Goal: Information Seeking & Learning: Check status

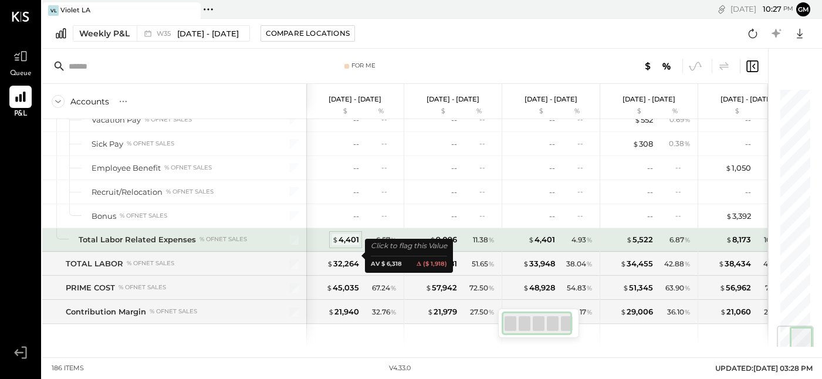
scroll to position [2007, 0]
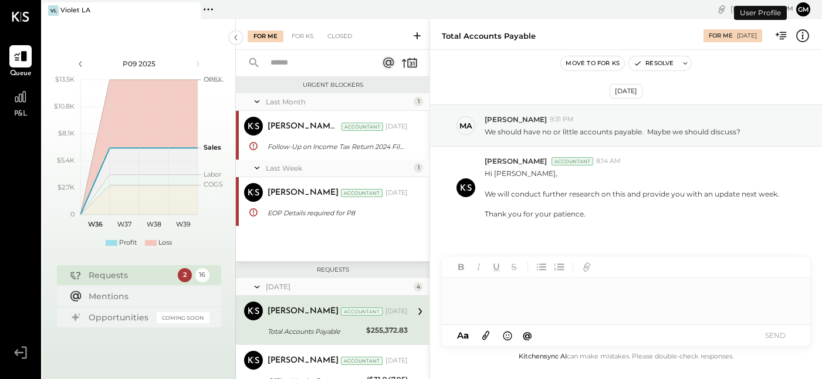
scroll to position [90, 0]
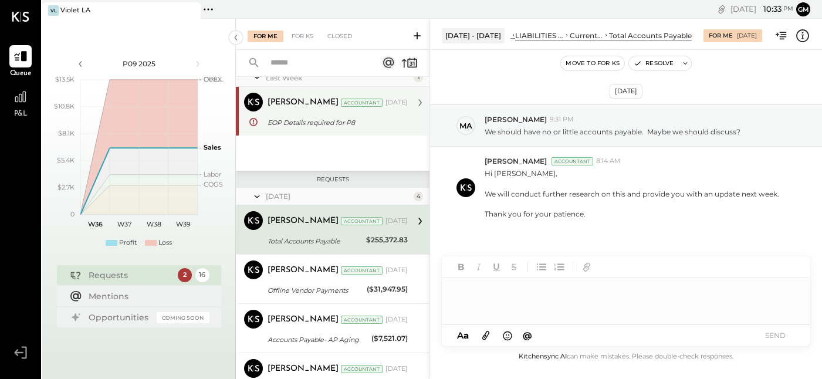
click at [314, 123] on div "EOP Details required for P8" at bounding box center [336, 123] width 137 height 12
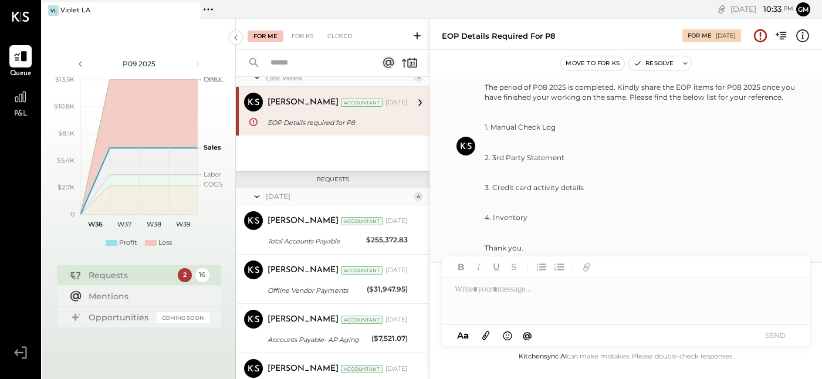
scroll to position [75, 0]
click at [15, 94] on icon at bounding box center [20, 96] width 15 height 15
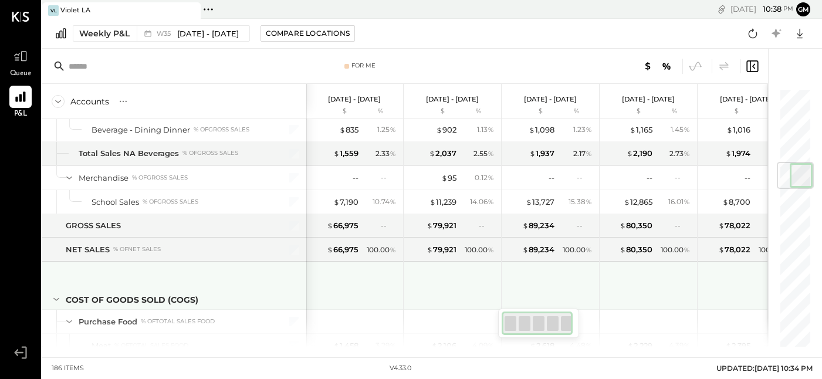
scroll to position [627, 0]
